Goal: Information Seeking & Learning: Understand process/instructions

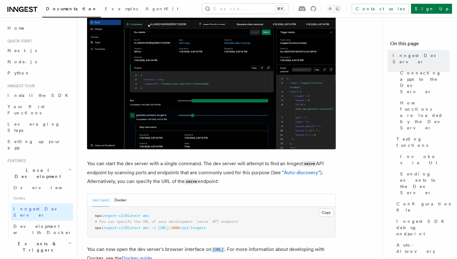
scroll to position [182, 0]
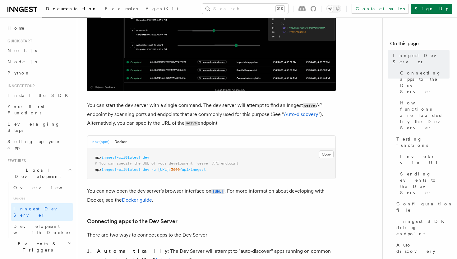
click at [159, 161] on span "# You can specify the URL of your development `serve` API endpoint" at bounding box center [167, 163] width 144 height 4
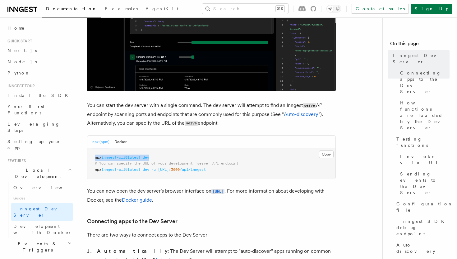
drag, startPoint x: 158, startPoint y: 156, endPoint x: 85, endPoint y: 156, distance: 73.1
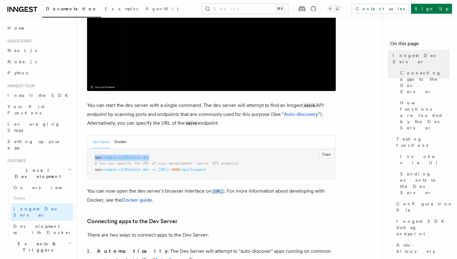
copy span "npx inngest-cli@latest dev"
